Goal: Find specific page/section: Find specific page/section

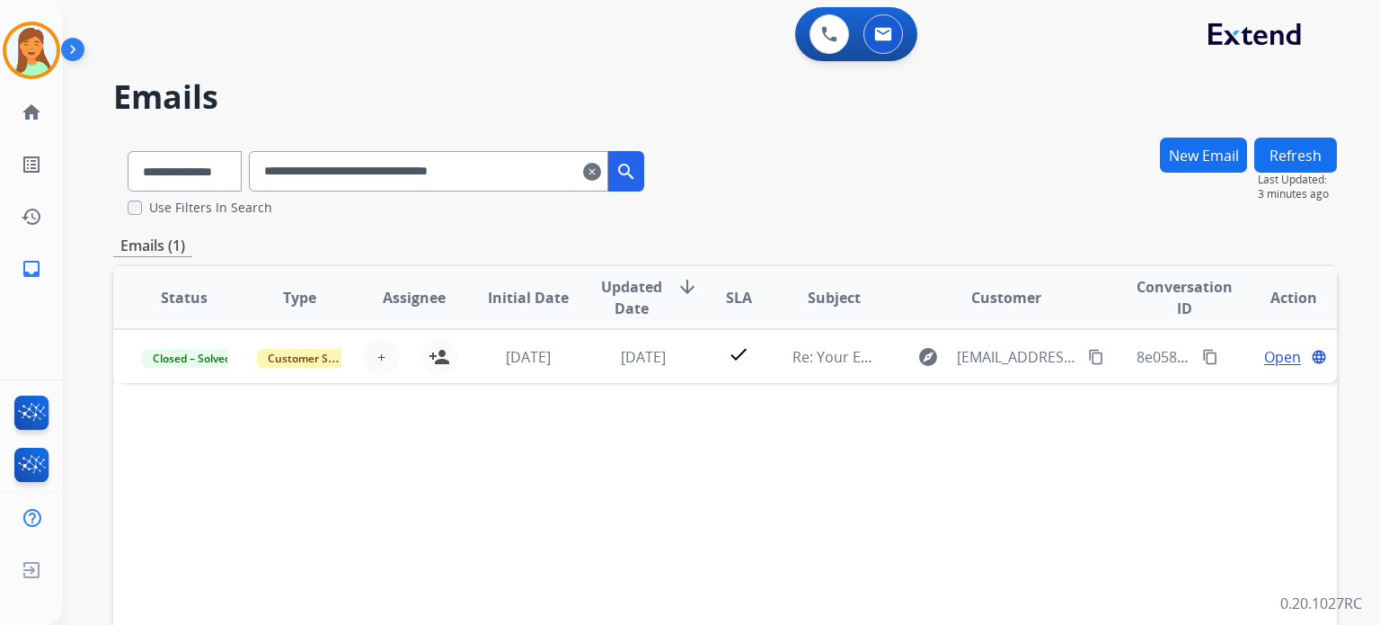
select select "**********"
click at [601, 175] on mat-icon "clear" at bounding box center [592, 172] width 18 height 22
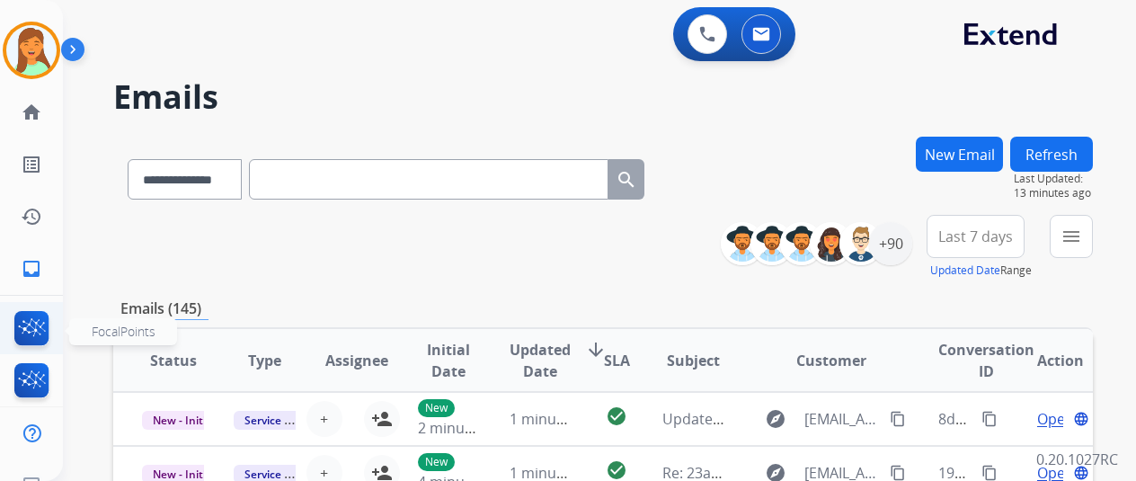
click at [41, 323] on img at bounding box center [32, 331] width 42 height 41
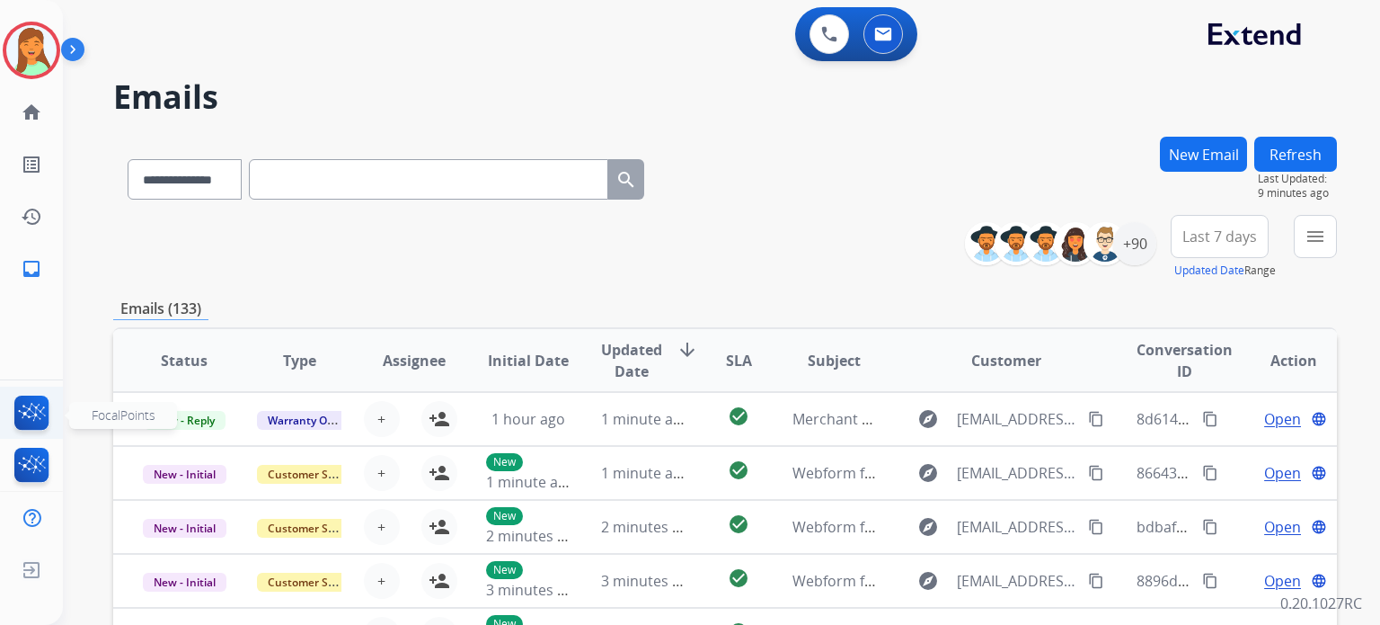
click at [25, 410] on img at bounding box center [32, 415] width 42 height 41
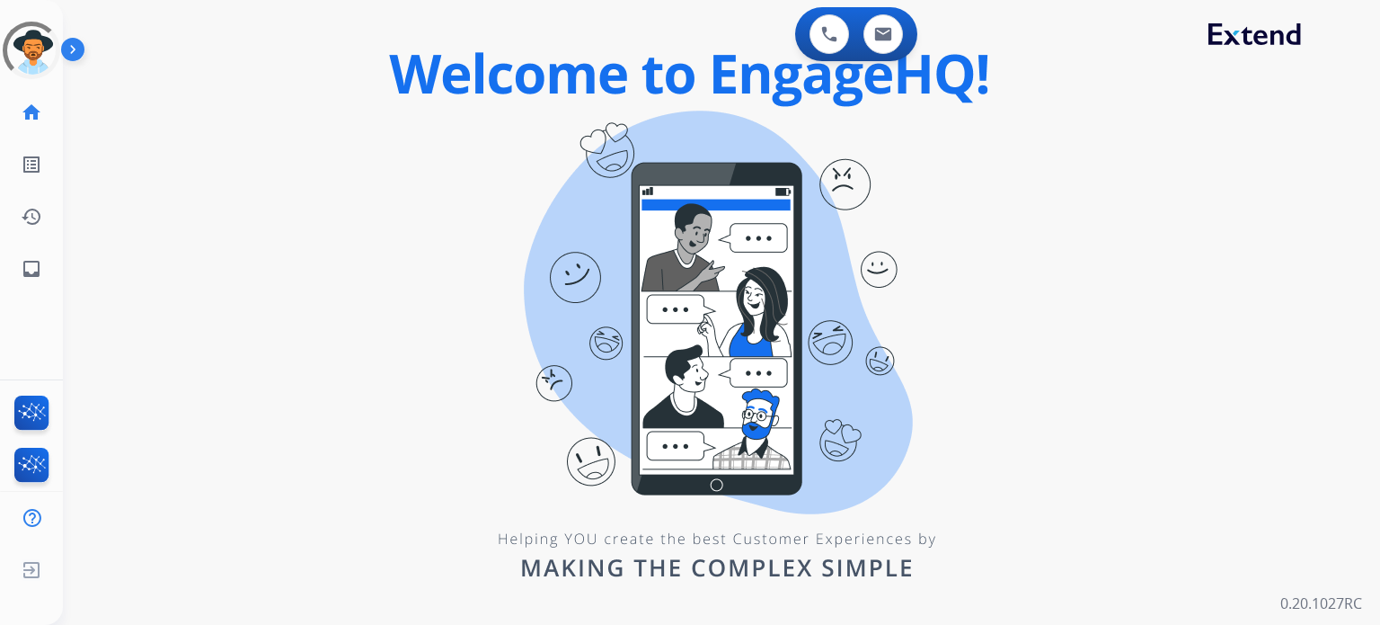
click at [167, 427] on div "0 Voice Interactions 0 Email Interactions swap_horiz Break voice bridge close_f…" at bounding box center [721, 312] width 1317 height 625
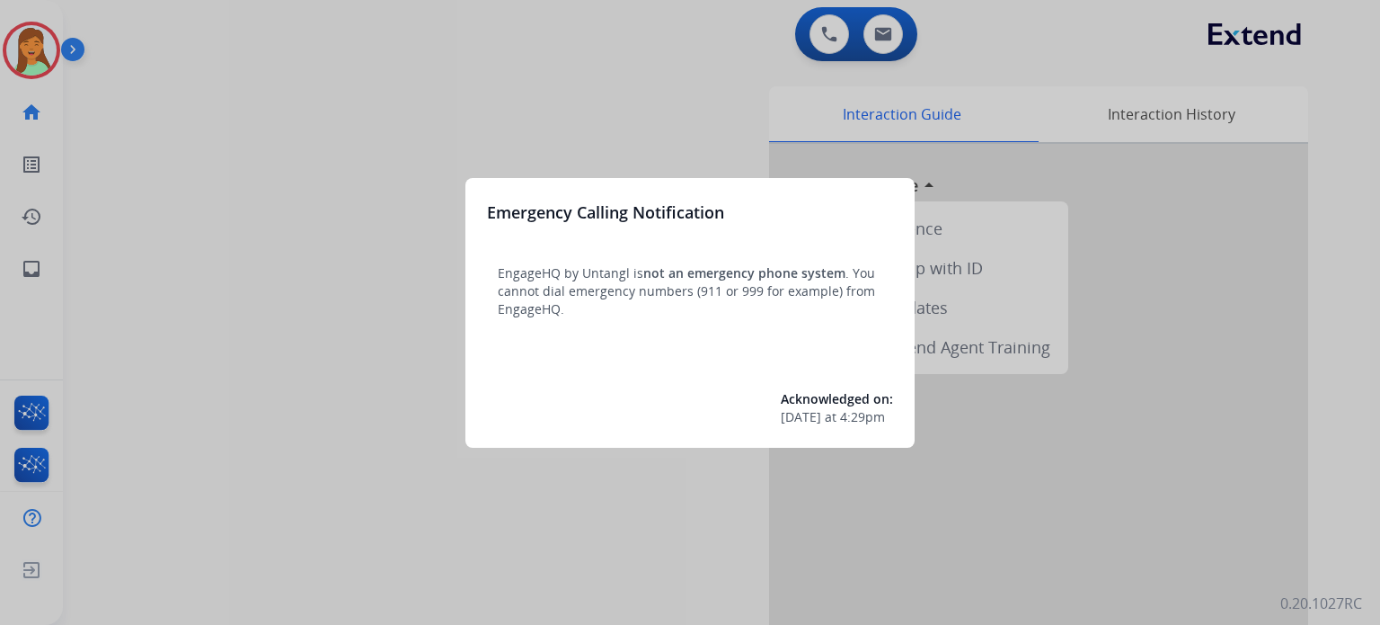
click at [280, 399] on div at bounding box center [690, 312] width 1380 height 625
